Goal: Complete application form

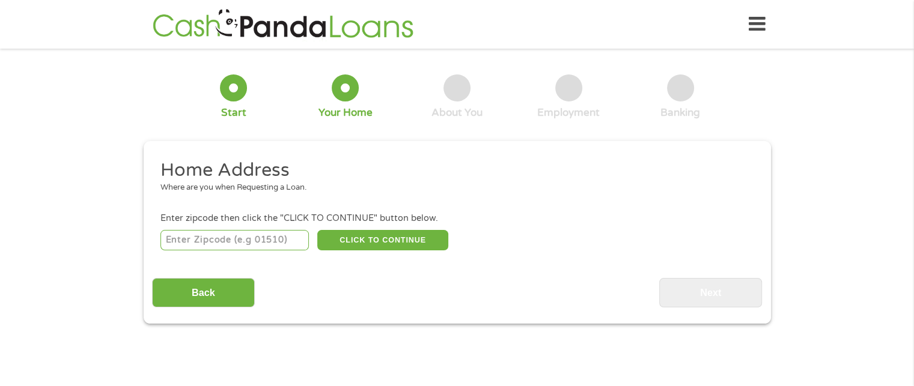
click at [278, 240] on input "number" at bounding box center [234, 240] width 148 height 20
click at [235, 245] on input "number" at bounding box center [234, 240] width 148 height 20
click at [190, 242] on input "number" at bounding box center [234, 240] width 148 height 20
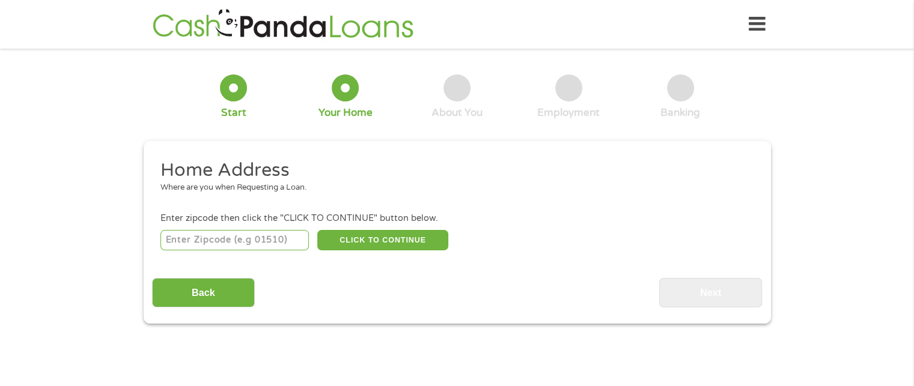
type input "77640"
select select "[US_STATE]"
click at [358, 245] on button "CLICK TO CONTINUE" at bounding box center [382, 240] width 131 height 20
type input "77640"
type input "Port [PERSON_NAME]"
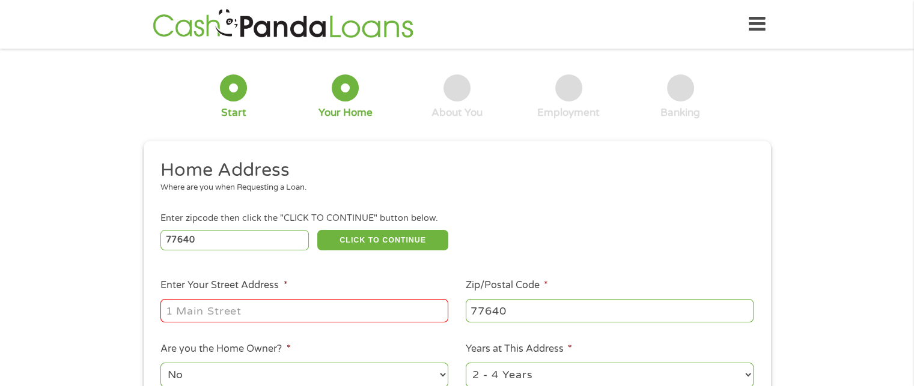
click at [305, 307] on input "Enter Your Street Address *" at bounding box center [304, 310] width 288 height 23
type input "[STREET_ADDRESS][PERSON_NAME]"
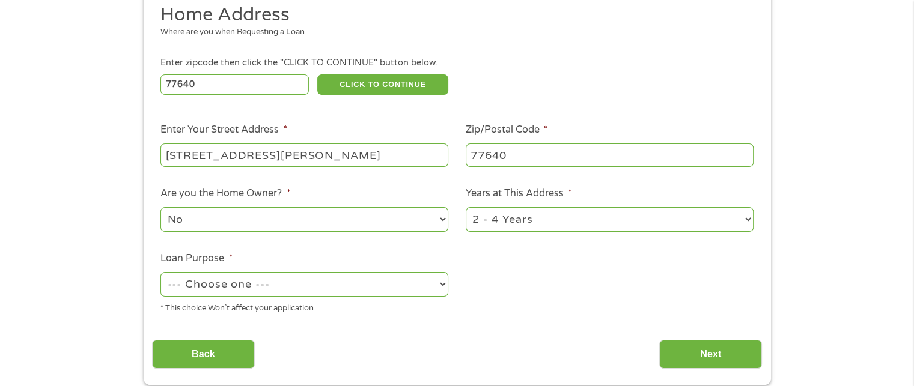
scroll to position [161, 0]
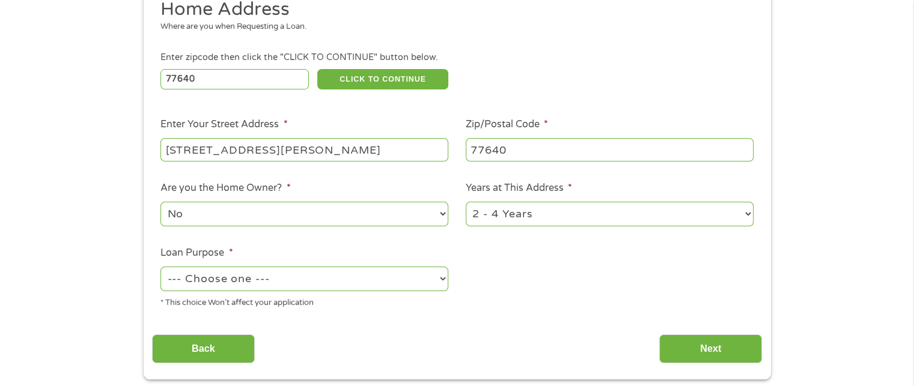
click at [651, 221] on select "1 Year or less 1 - 2 Years 2 - 4 Years Over 4 Years" at bounding box center [610, 214] width 288 height 25
select select "60months"
click at [466, 202] on select "1 Year or less 1 - 2 Years 2 - 4 Years Over 4 Years" at bounding box center [610, 214] width 288 height 25
click at [422, 285] on select "--- Choose one --- Pay Bills Debt Consolidation Home Improvement Major Purchase…" at bounding box center [304, 279] width 288 height 25
select select "other"
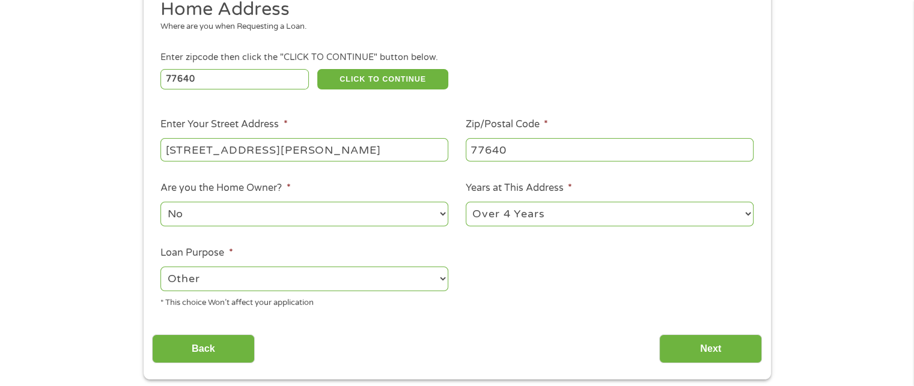
click at [160, 267] on select "--- Choose one --- Pay Bills Debt Consolidation Home Improvement Major Purchase…" at bounding box center [304, 279] width 288 height 25
click at [683, 341] on input "Next" at bounding box center [710, 349] width 103 height 29
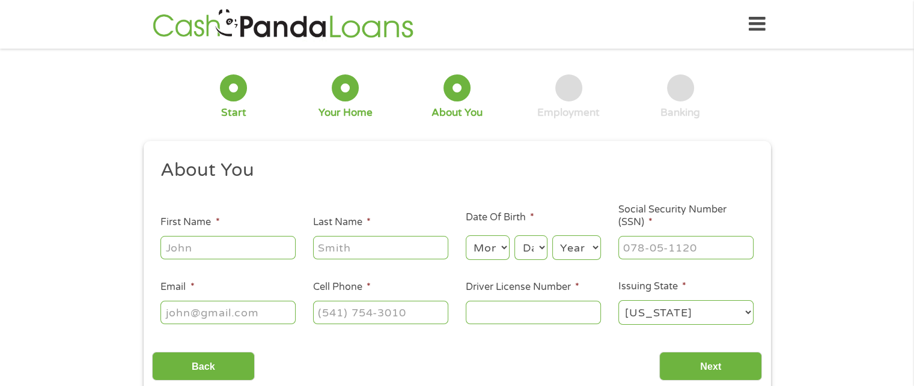
scroll to position [5, 5]
click at [255, 235] on div at bounding box center [227, 248] width 135 height 28
click at [262, 245] on input "First Name *" at bounding box center [227, 247] width 135 height 23
type input "[PERSON_NAME]"
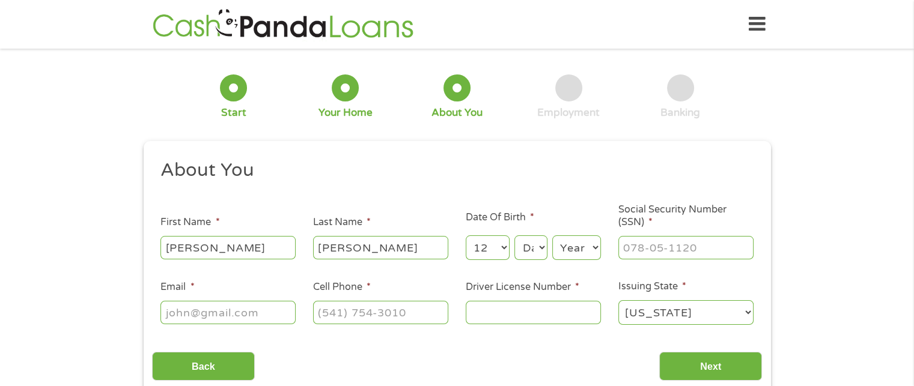
drag, startPoint x: 425, startPoint y: 256, endPoint x: 620, endPoint y: 259, distance: 194.7
click at [620, 259] on ul "About You This field is hidden when viewing the form Title * --- Choose one ---…" at bounding box center [457, 247] width 610 height 177
click at [497, 250] on select "Month 1 2 3 4 5 6 7 8 9 10 11 12" at bounding box center [488, 248] width 44 height 25
select select "1"
click at [466, 236] on select "Month 1 2 3 4 5 6 7 8 9 10 11 12" at bounding box center [488, 248] width 44 height 25
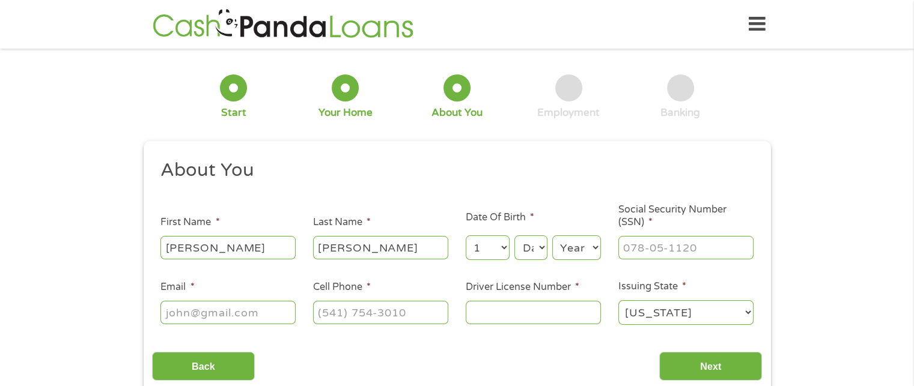
click at [529, 255] on select "Day 1 2 3 4 5 6 7 8 9 10 11 12 13 14 15 16 17 18 19 20 21 22 23 24 25 26 27 28 …" at bounding box center [530, 248] width 32 height 25
select select "3"
click at [514, 236] on select "Day 1 2 3 4 5 6 7 8 9 10 11 12 13 14 15 16 17 18 19 20 21 22 23 24 25 26 27 28 …" at bounding box center [530, 248] width 32 height 25
click at [577, 249] on select "Year [DATE] 2006 2005 2004 2003 2002 2001 2000 1999 1998 1997 1996 1995 1994 19…" at bounding box center [576, 248] width 49 height 25
select select "1972"
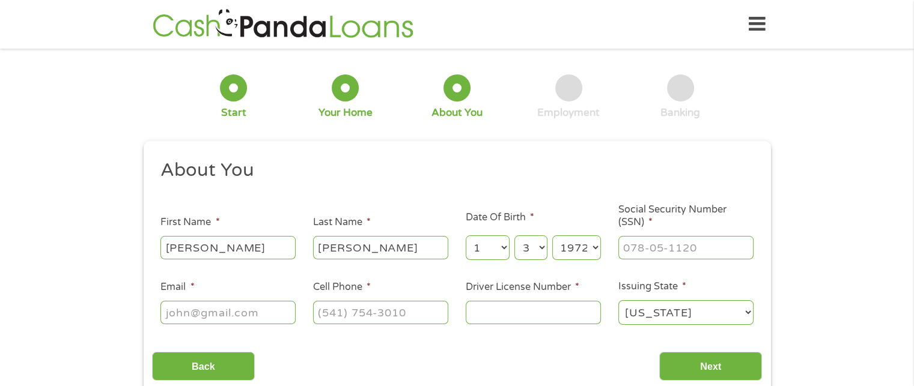
click at [552, 236] on select "Year [DATE] 2006 2005 2004 2003 2002 2001 2000 1999 1998 1997 1996 1995 1994 19…" at bounding box center [576, 248] width 49 height 25
type input "___-__-____"
click at [631, 249] on input "___-__-____" at bounding box center [685, 247] width 135 height 23
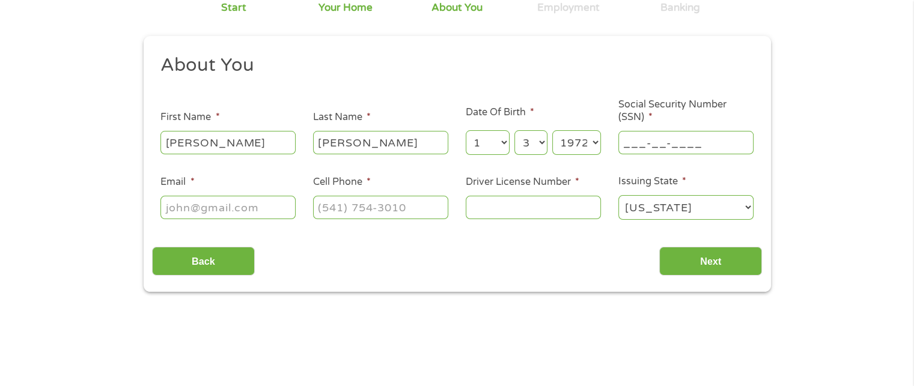
scroll to position [65, 0]
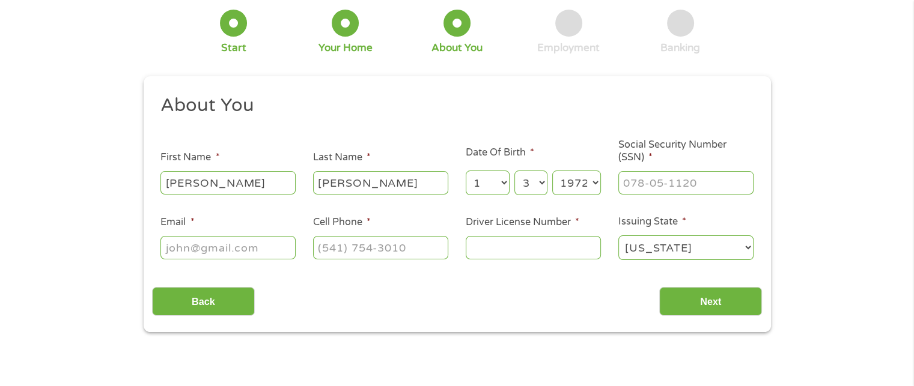
click at [912, 119] on div "1 Start 2 Your Home 3 About You 4 Employment 5 Banking 6 This field is hidden w…" at bounding box center [457, 162] width 914 height 340
click at [912, 118] on div "1 Start 2 Your Home 3 About You 4 Employment 5 Banking 6 This field is hidden w…" at bounding box center [457, 162] width 914 height 340
type input "___-__-____"
click at [724, 190] on input "___-__-____" at bounding box center [685, 182] width 135 height 23
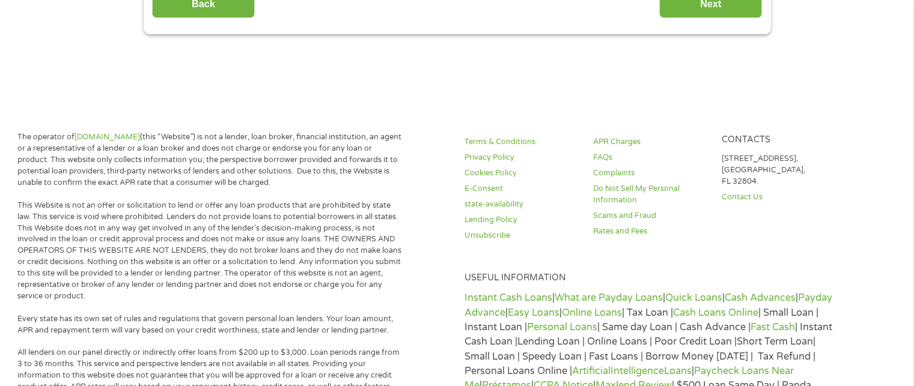
drag, startPoint x: 917, startPoint y: 166, endPoint x: 904, endPoint y: 109, distance: 59.2
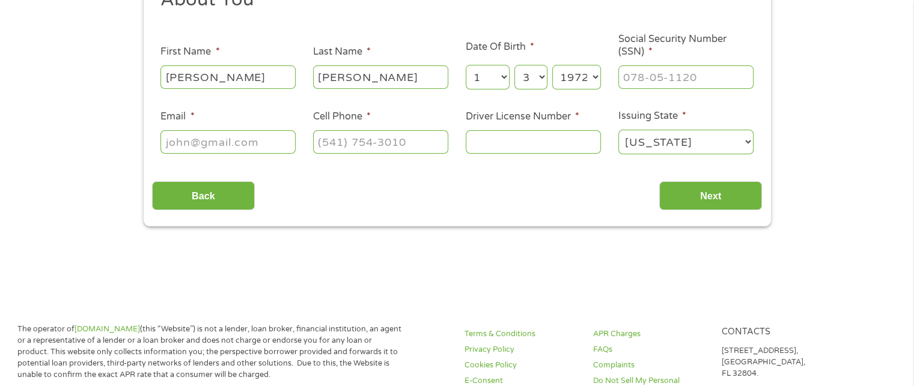
click at [691, 96] on ul "About You This field is hidden when viewing the form Title * --- Choose one ---…" at bounding box center [457, 76] width 610 height 177
click at [702, 71] on input "___-__-____" at bounding box center [685, 76] width 135 height 23
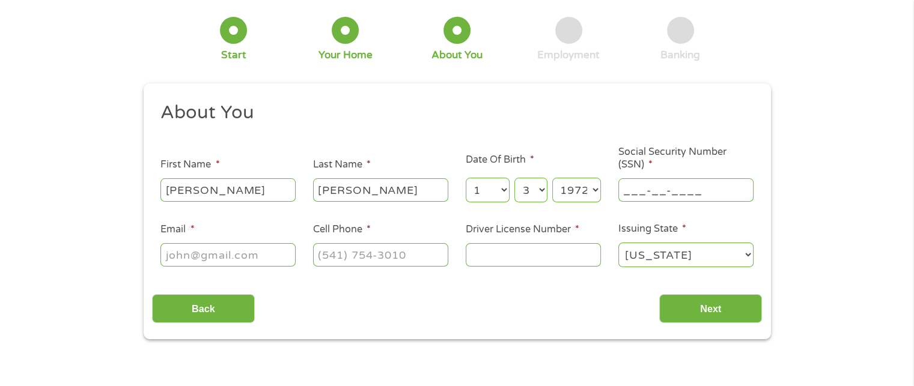
scroll to position [0, 0]
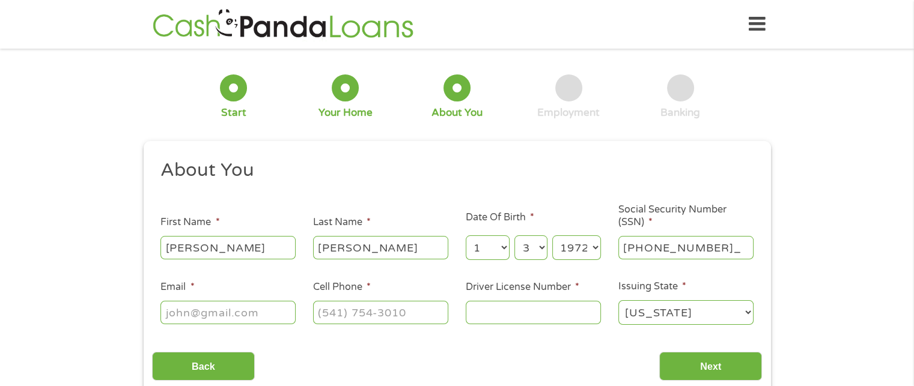
type input "463-55-4560"
click at [218, 326] on div at bounding box center [227, 313] width 135 height 28
click at [231, 307] on input "Email *" at bounding box center [227, 312] width 135 height 23
click at [231, 314] on input "Email *" at bounding box center [227, 312] width 135 height 23
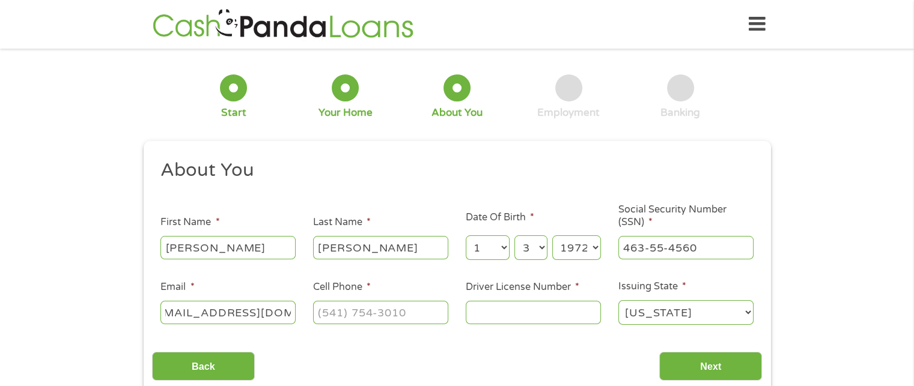
type input "[EMAIL_ADDRESS][DOMAIN_NAME]"
type input "[PHONE_NUMBER]"
click at [476, 317] on input "Driver License Number *" at bounding box center [533, 312] width 135 height 23
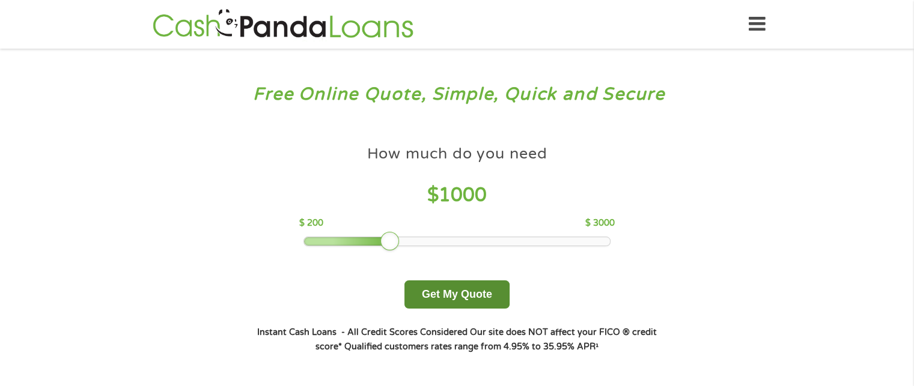
click at [434, 300] on button "Get My Quote" at bounding box center [456, 295] width 105 height 28
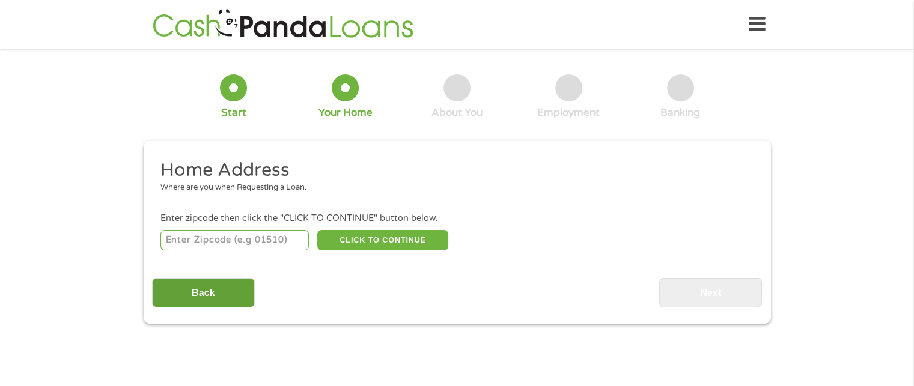
click at [205, 290] on input "Back" at bounding box center [203, 292] width 103 height 29
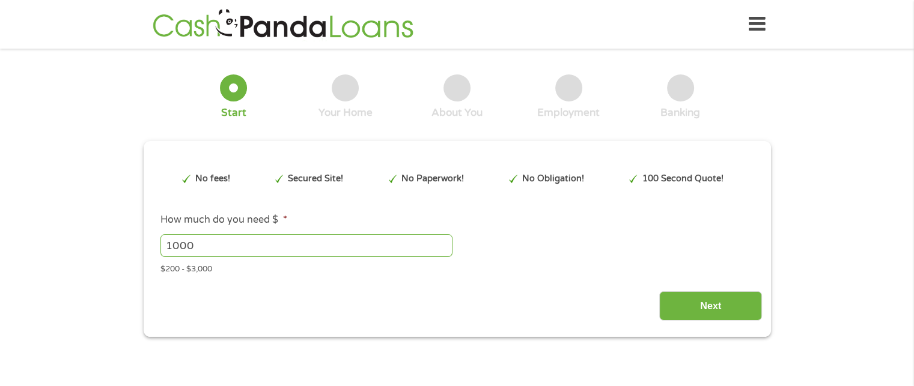
scroll to position [5, 5]
click at [225, 245] on input "1000" at bounding box center [306, 245] width 292 height 23
type input "1"
type input "2500"
click at [697, 314] on input "Next" at bounding box center [710, 305] width 103 height 29
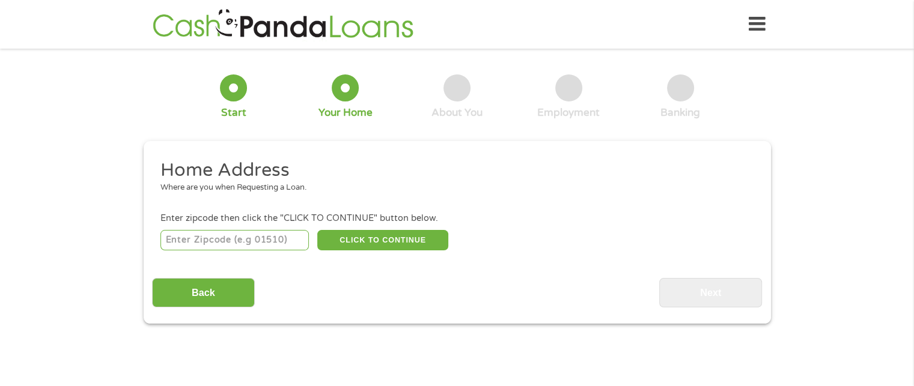
click at [236, 240] on input "number" at bounding box center [234, 240] width 148 height 20
type input "77640"
select select "[US_STATE]"
click at [351, 243] on button "CLICK TO CONTINUE" at bounding box center [382, 240] width 131 height 20
type input "77640"
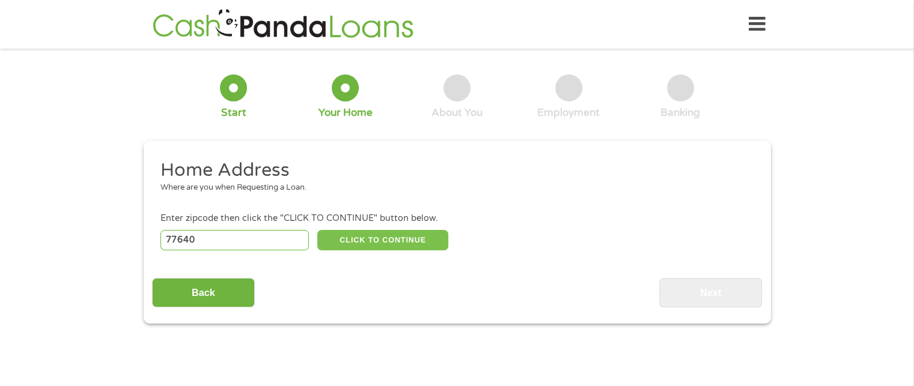
type input "Port [PERSON_NAME]"
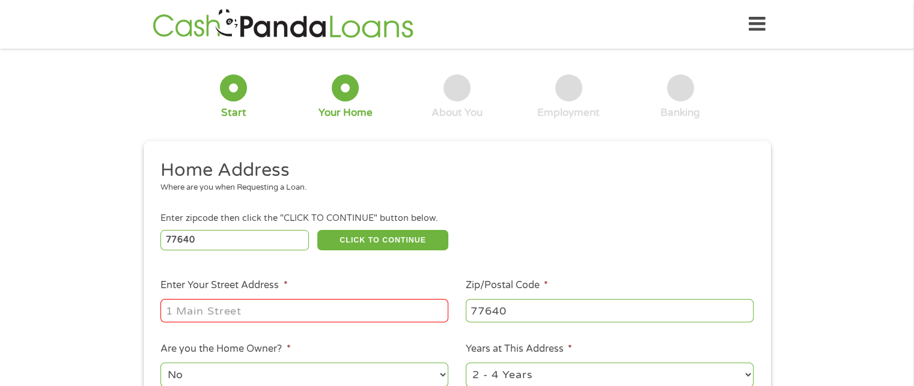
click at [279, 319] on input "Enter Your Street Address *" at bounding box center [304, 310] width 288 height 23
type input "[STREET_ADDRESS][PERSON_NAME]"
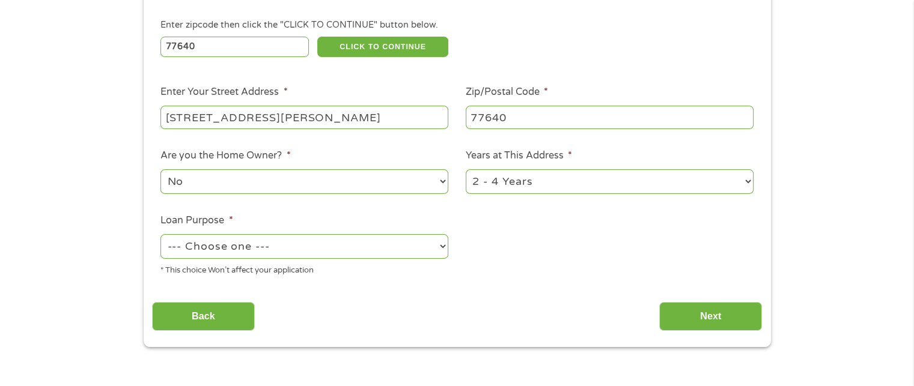
scroll to position [210, 0]
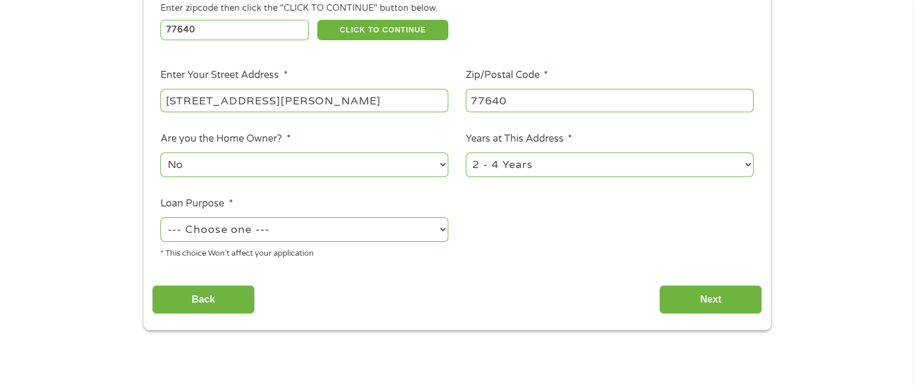
click at [592, 174] on select "1 Year or less 1 - 2 Years 2 - 4 Years Over 4 Years" at bounding box center [610, 165] width 288 height 25
click at [594, 170] on select "1 Year or less 1 - 2 Years 2 - 4 Years Over 4 Years" at bounding box center [610, 165] width 288 height 25
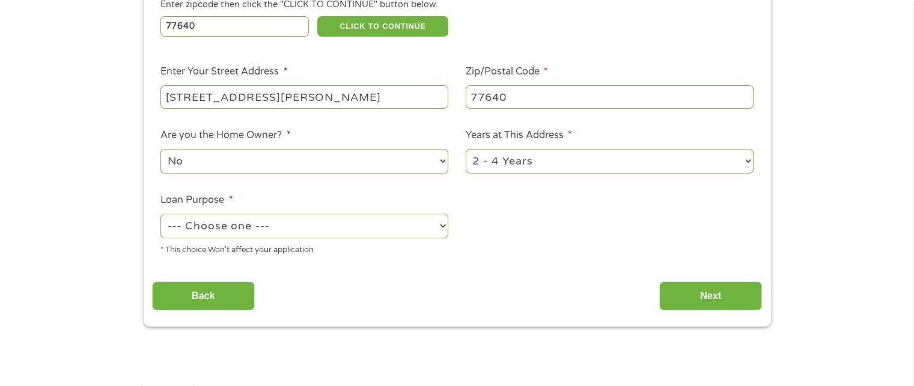
click at [605, 165] on select "1 Year or less 1 - 2 Years 2 - 4 Years Over 4 Years" at bounding box center [610, 161] width 288 height 25
select select "60months"
click at [466, 150] on select "1 Year or less 1 - 2 Years 2 - 4 Years Over 4 Years" at bounding box center [610, 161] width 288 height 25
click at [334, 228] on select "--- Choose one --- Pay Bills Debt Consolidation Home Improvement Major Purchase…" at bounding box center [304, 226] width 288 height 25
select select "other"
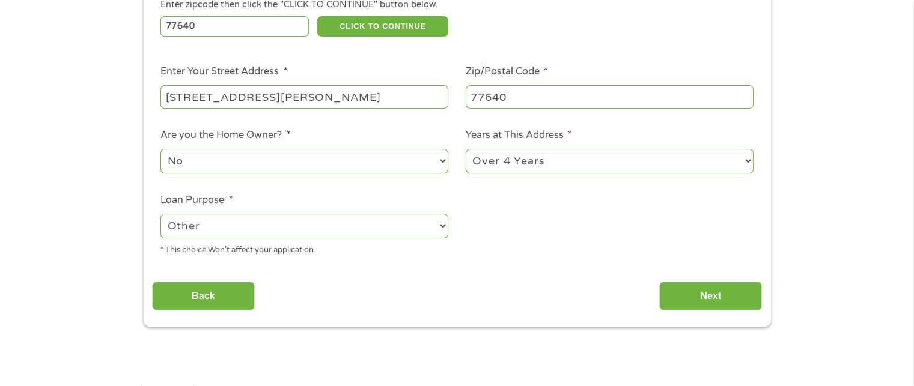
click at [160, 214] on select "--- Choose one --- Pay Bills Debt Consolidation Home Improvement Major Purchase…" at bounding box center [304, 226] width 288 height 25
click at [697, 295] on input "Next" at bounding box center [710, 296] width 103 height 29
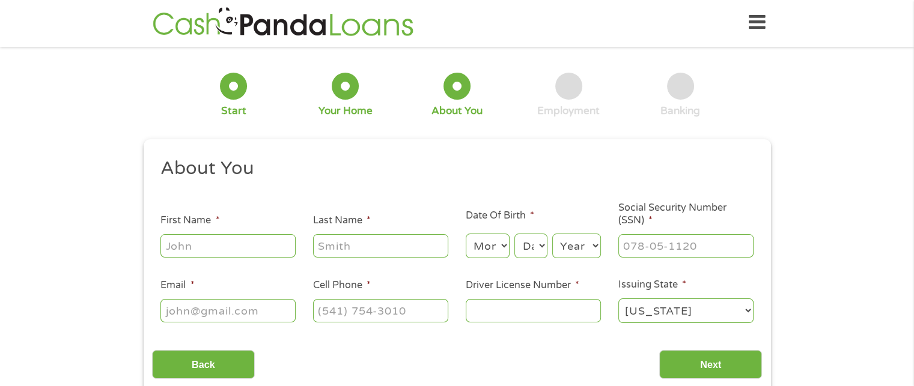
scroll to position [0, 0]
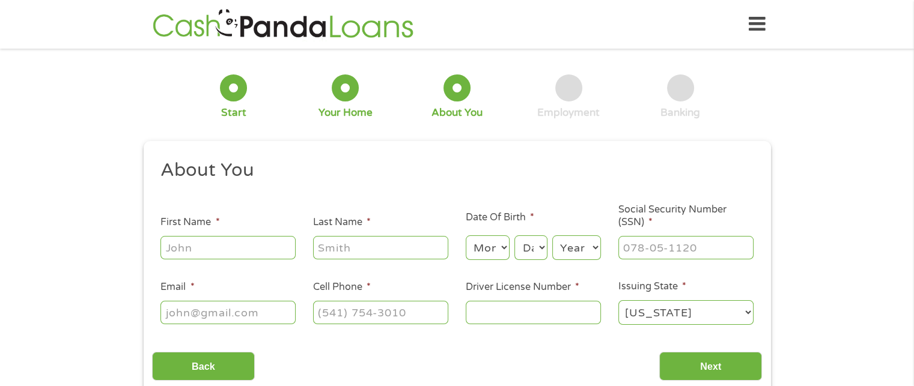
click at [251, 247] on input "First Name *" at bounding box center [227, 247] width 135 height 23
type input "JASON"
type input "MORENO"
type input "chellewarrick@gmail.com"
type input "(409) 250-2196"
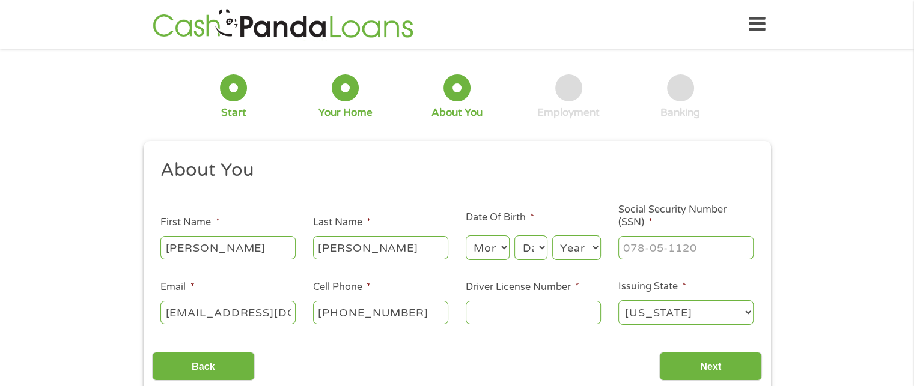
click at [490, 254] on select "Month 1 2 3 4 5 6 7 8 9 10 11 12" at bounding box center [488, 248] width 44 height 25
click at [508, 249] on select "Month 1 2 3 4 5 6 7 8 9 10 11 12" at bounding box center [488, 248] width 44 height 25
click at [507, 249] on select "Month 1 2 3 4 5 6 7 8 9 10 11 12" at bounding box center [488, 248] width 44 height 25
select select "1"
click at [466, 236] on select "Month 1 2 3 4 5 6 7 8 9 10 11 12" at bounding box center [488, 248] width 44 height 25
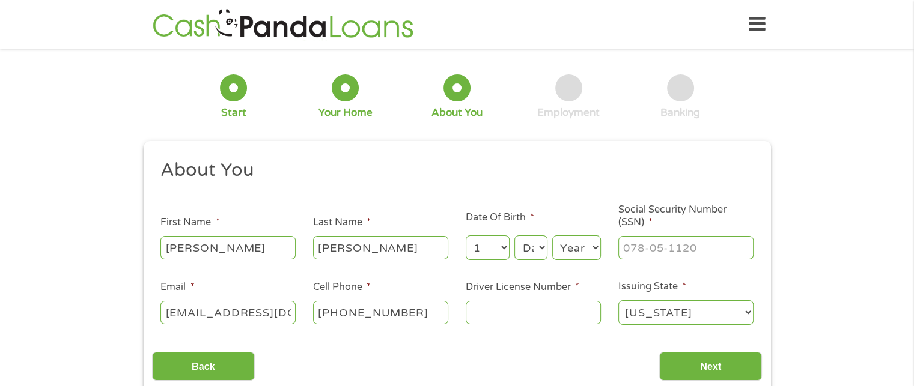
click at [526, 258] on select "Day 1 2 3 4 5 6 7 8 9 10 11 12 13 14 15 16 17 18 19 20 21 22 23 24 25 26 27 28 …" at bounding box center [530, 248] width 32 height 25
select select "3"
click at [514, 236] on select "Day 1 2 3 4 5 6 7 8 9 10 11 12 13 14 15 16 17 18 19 20 21 22 23 24 25 26 27 28 …" at bounding box center [530, 248] width 32 height 25
click at [559, 268] on ul "About You This field is hidden when viewing the form Title * --- Choose one ---…" at bounding box center [457, 247] width 610 height 177
click at [570, 249] on select "Year [DATE] 2006 2005 2004 2003 2002 2001 2000 1999 1998 1997 1996 1995 1994 19…" at bounding box center [576, 248] width 49 height 25
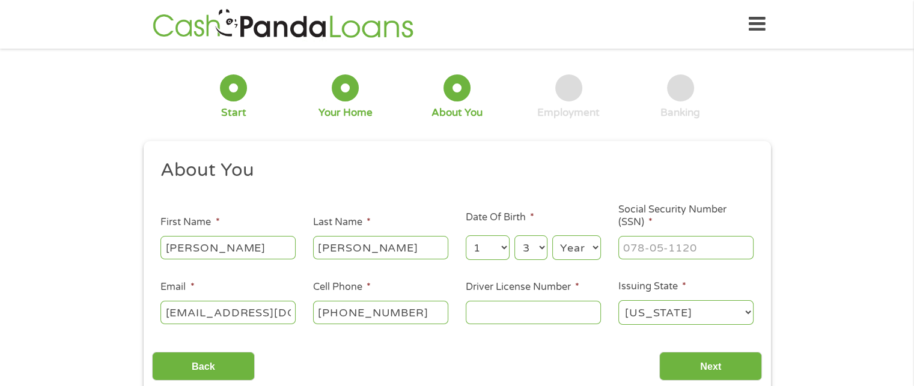
select select "1972"
click at [552, 236] on select "Year [DATE] 2006 2005 2004 2003 2002 2001 2000 1999 1998 1997 1996 1995 1994 19…" at bounding box center [576, 248] width 49 height 25
click at [653, 254] on input "___-__-____" at bounding box center [685, 247] width 135 height 23
type input "463-55-4560"
click at [361, 315] on input "(409) 250-2196" at bounding box center [380, 312] width 135 height 23
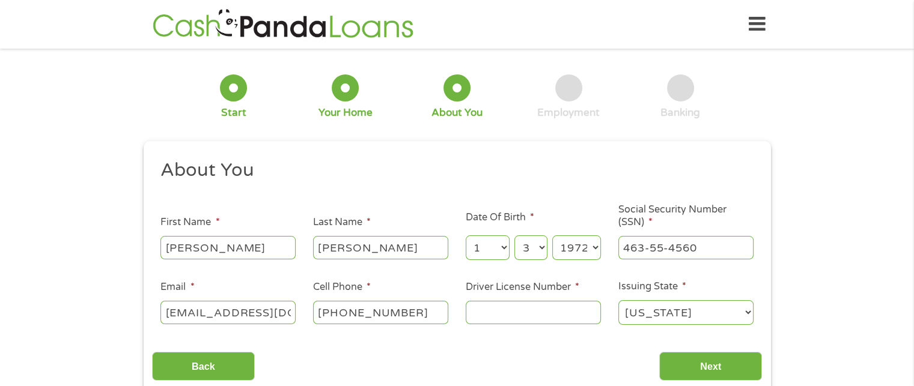
click at [361, 315] on input "(409) 250-2196" at bounding box center [380, 312] width 135 height 23
click at [388, 317] on input "(409) 219-6___" at bounding box center [380, 312] width 135 height 23
type input "[PHONE_NUMBER]"
click at [553, 320] on input "Driver License Number *" at bounding box center [533, 312] width 135 height 23
type input "14252220"
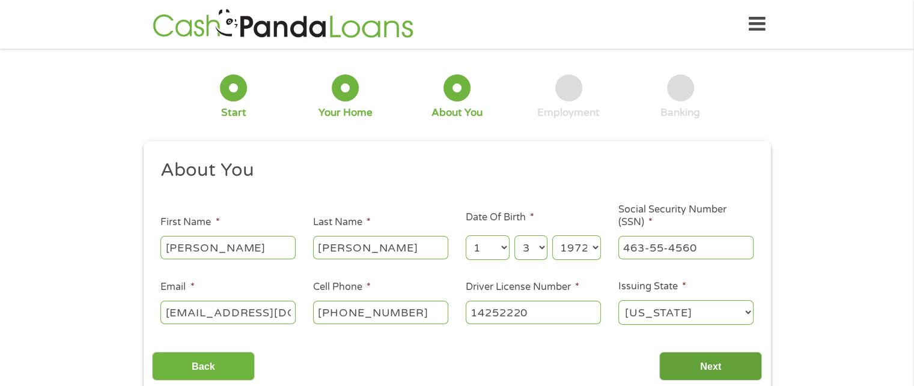
click at [722, 382] on input "Next" at bounding box center [710, 366] width 103 height 29
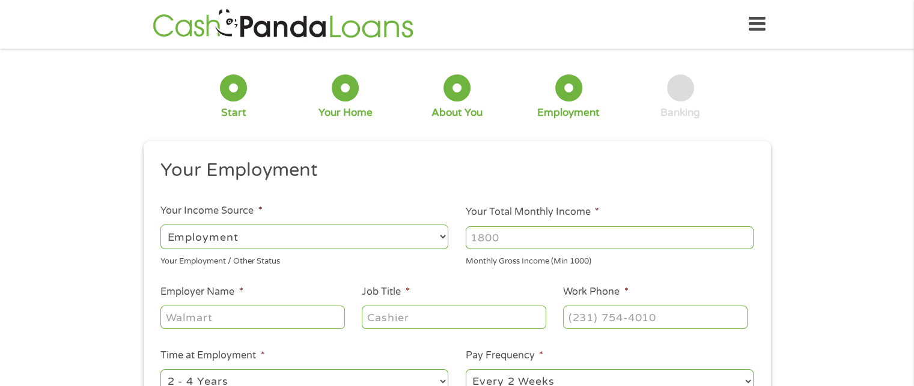
click at [723, 374] on select "--- Choose one --- Every 2 Weeks Every Week Monthly Semi-Monthly" at bounding box center [610, 382] width 288 height 25
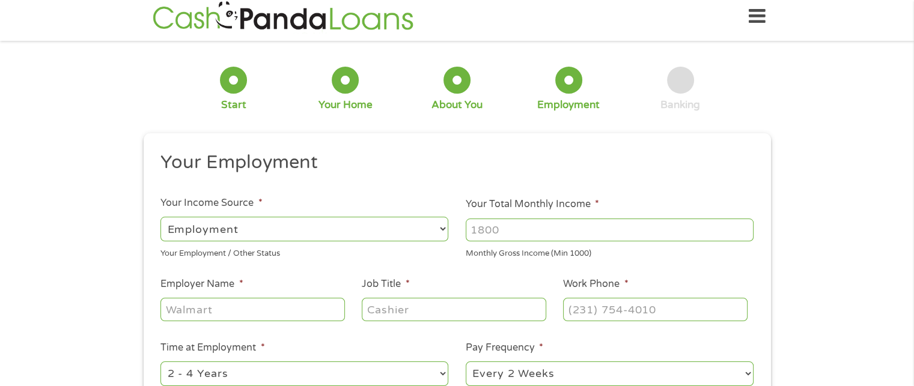
scroll to position [5, 5]
click at [291, 230] on select "--- Choose one --- Employment Self Employed Benefits" at bounding box center [304, 229] width 288 height 25
select select "benefits"
click at [160, 217] on select "--- Choose one --- Employment Self Employed Benefits" at bounding box center [304, 229] width 288 height 25
type input "Other"
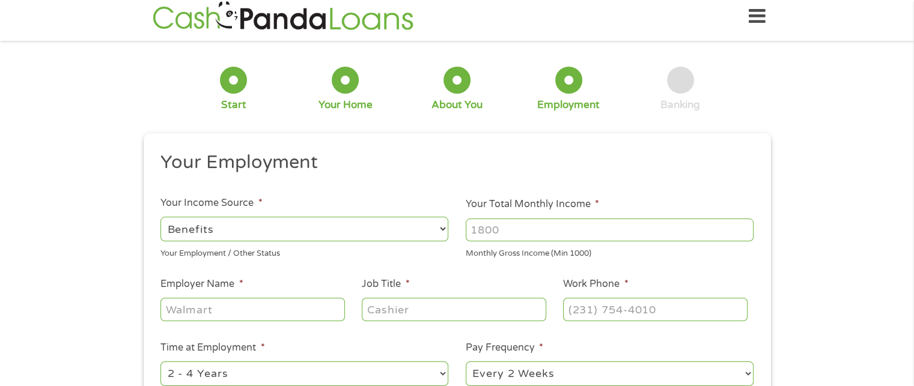
type input "[PHONE_NUMBER]"
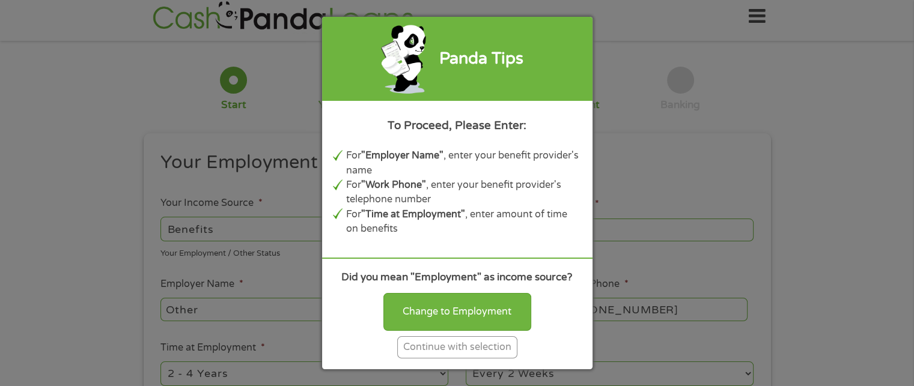
click at [439, 353] on div "Continue with selection" at bounding box center [457, 347] width 120 height 22
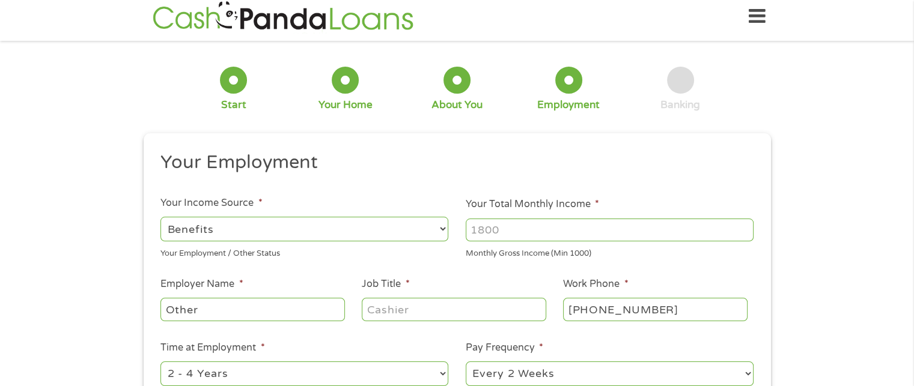
click at [540, 234] on input "Your Total Monthly Income *" at bounding box center [610, 230] width 288 height 23
type input "1800"
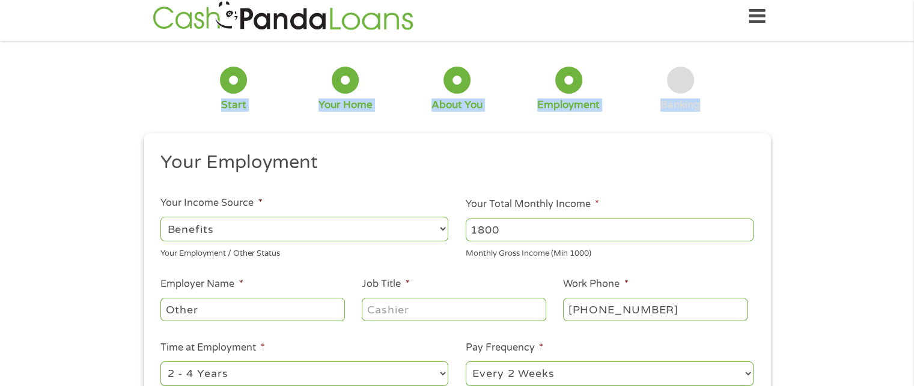
drag, startPoint x: 913, startPoint y: 33, endPoint x: 922, endPoint y: 88, distance: 55.5
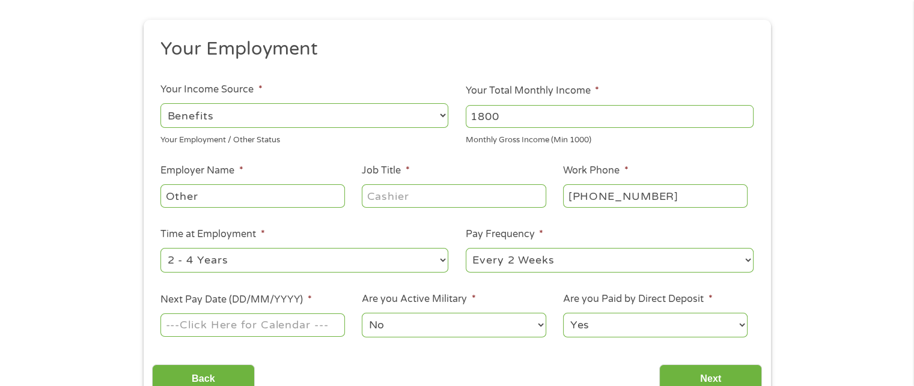
scroll to position [127, 0]
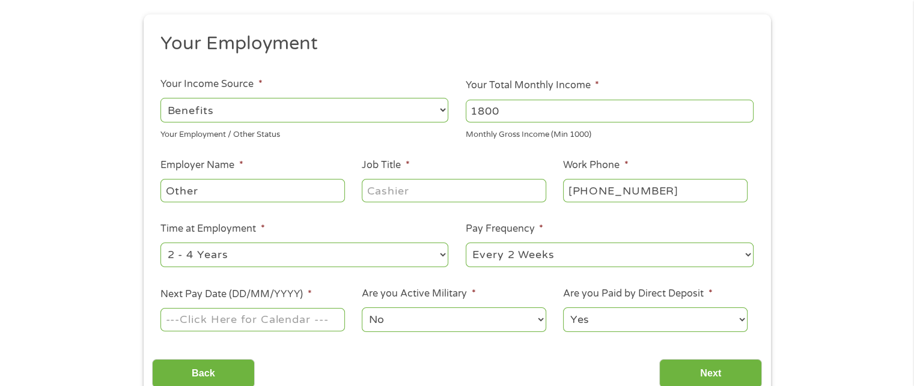
click at [219, 108] on select "--- Choose one --- Employment Self Employed Benefits" at bounding box center [304, 110] width 288 height 25
click at [160, 98] on select "--- Choose one --- Employment Self Employed Benefits" at bounding box center [304, 110] width 288 height 25
click at [274, 195] on input "Other" at bounding box center [252, 190] width 184 height 23
type input "social security"
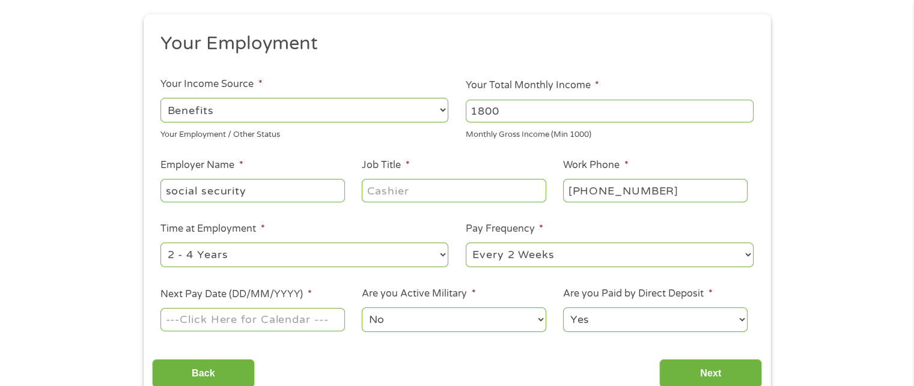
click at [413, 195] on input "Job Title *" at bounding box center [454, 190] width 184 height 23
type input "disability"
click at [310, 254] on select "--- Choose one --- 1 Year or less 1 - 2 Years 2 - 4 Years Over 4 Years" at bounding box center [304, 255] width 288 height 25
click at [310, 258] on select "--- Choose one --- 1 Year or less 1 - 2 Years 2 - 4 Years Over 4 Years" at bounding box center [304, 255] width 288 height 25
click at [499, 263] on select "--- Choose one --- Every 2 Weeks Every Week Monthly Semi-Monthly" at bounding box center [610, 255] width 288 height 25
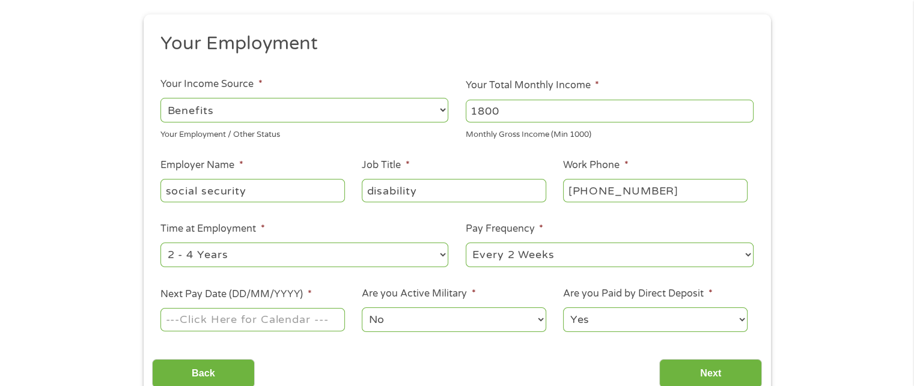
select select "monthly"
click at [466, 243] on select "--- Choose one --- Every 2 Weeks Every Week Monthly Semi-Monthly" at bounding box center [610, 255] width 288 height 25
click at [270, 328] on input "Next Pay Date (DD/MM/YYYY) *" at bounding box center [252, 319] width 184 height 23
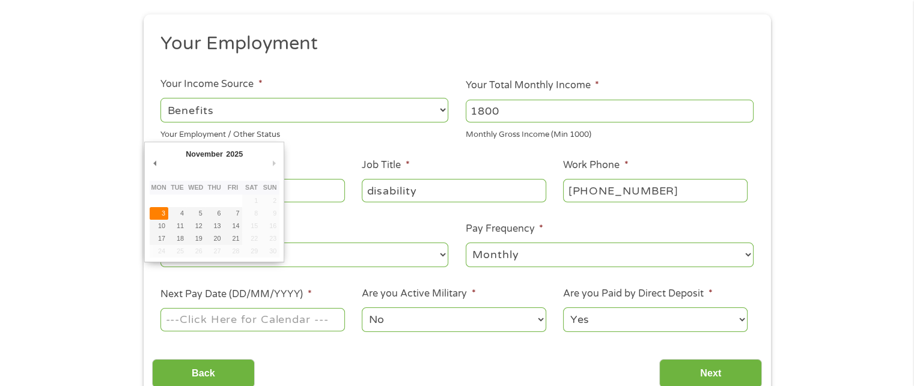
type input "03/11/2025"
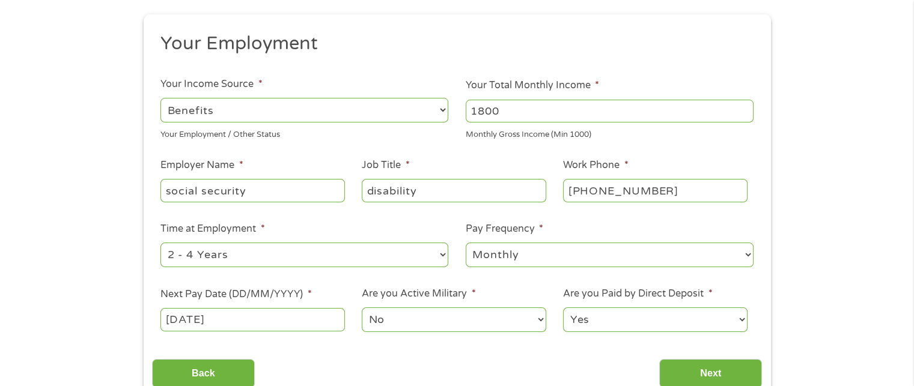
click at [394, 326] on select "No Yes" at bounding box center [454, 320] width 184 height 25
click at [702, 377] on input "Next" at bounding box center [710, 373] width 103 height 29
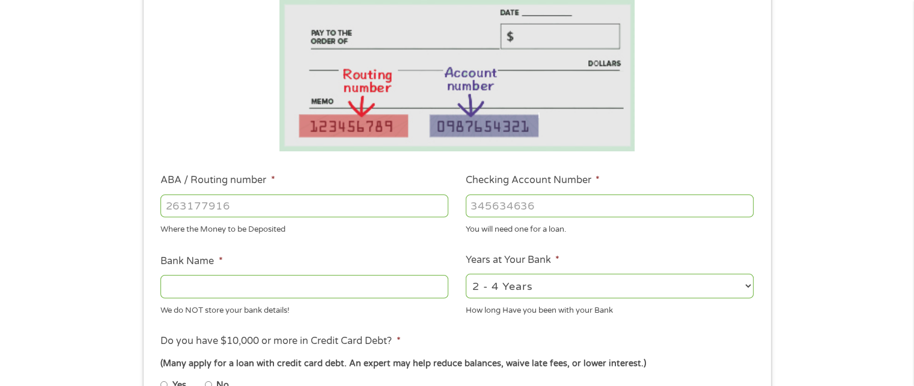
scroll to position [249, 0]
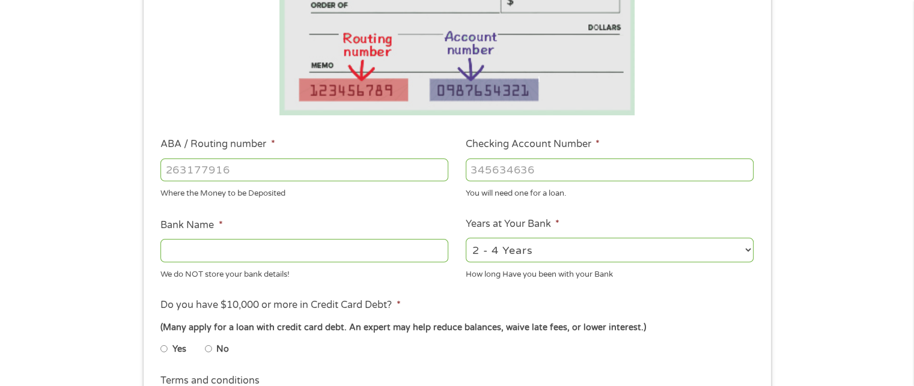
click at [209, 163] on input "ABA / Routing number *" at bounding box center [304, 170] width 288 height 23
type input "313177727"
type input "MOBILOIL FEDERAL CR UNION"
type input "313177727"
click at [540, 172] on input "Checking Account Number *" at bounding box center [610, 170] width 288 height 23
